Goal: Navigation & Orientation: Find specific page/section

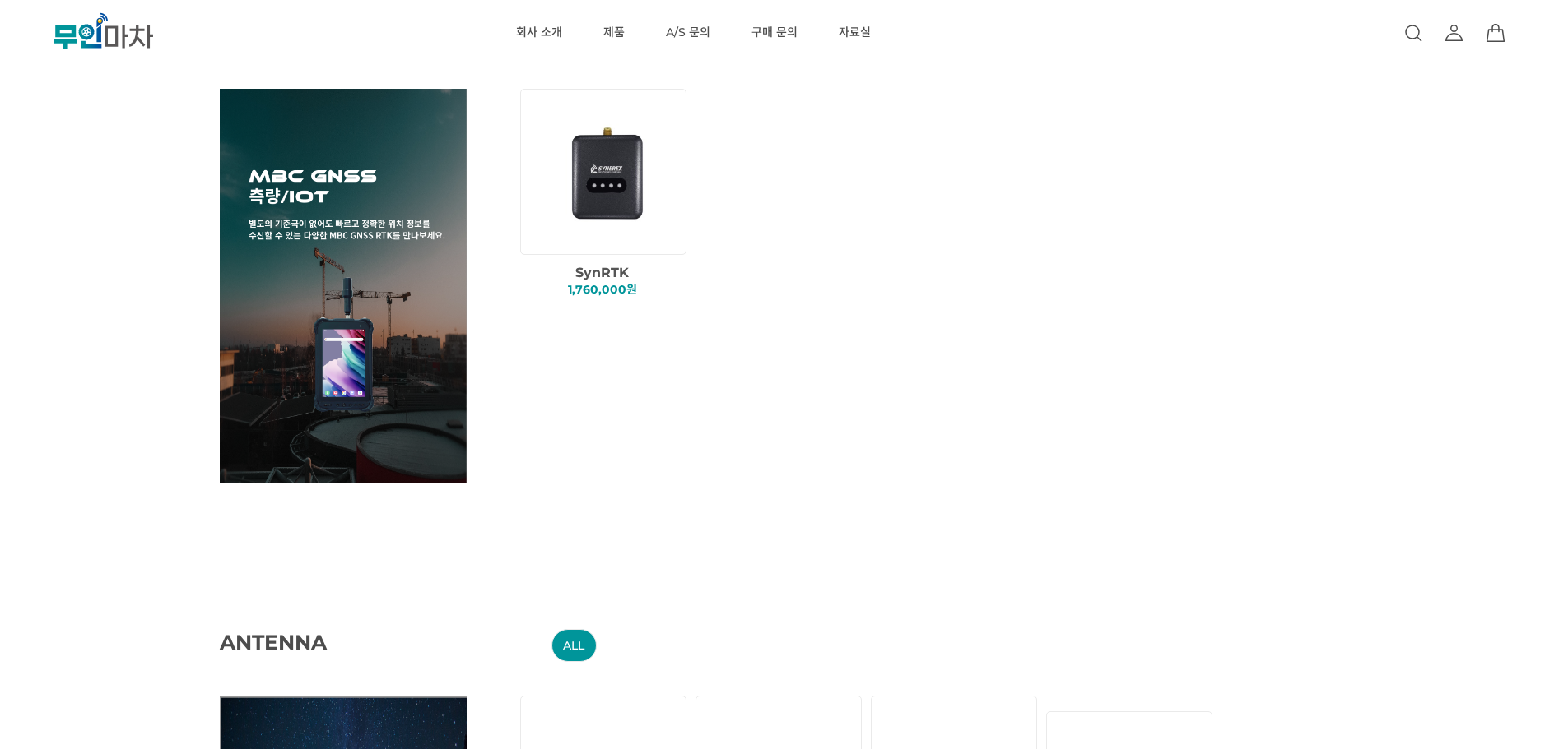
scroll to position [1447, 0]
click at [632, 192] on img at bounding box center [606, 170] width 141 height 142
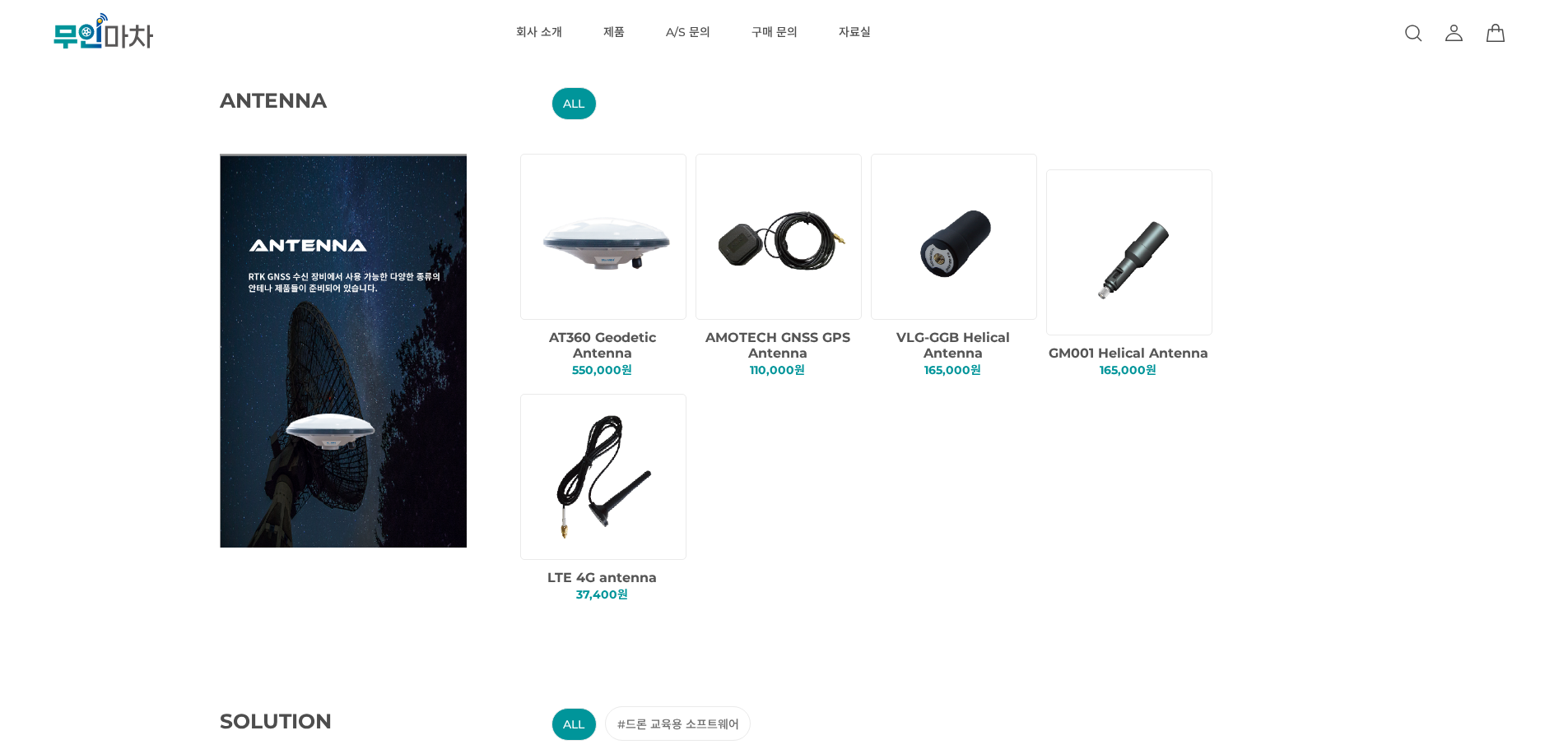
scroll to position [1987, 0]
